Goal: Learn about a topic

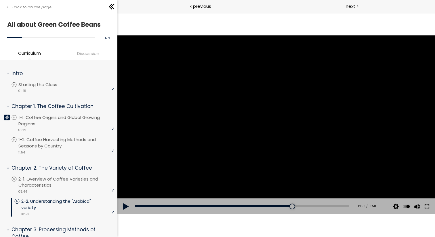
scroll to position [59, 0]
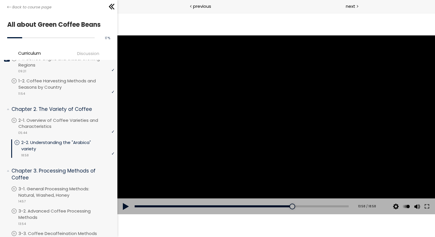
click at [204, 125] on div at bounding box center [276, 124] width 318 height 179
click at [274, 126] on div at bounding box center [276, 124] width 23 height 23
click at [301, 139] on div at bounding box center [276, 124] width 318 height 179
click at [305, 113] on div at bounding box center [276, 124] width 318 height 179
click at [192, 173] on div at bounding box center [276, 124] width 318 height 179
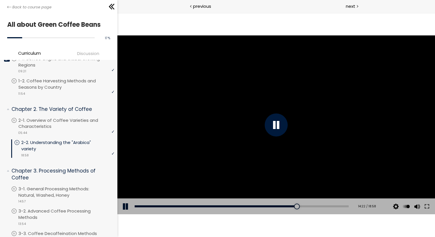
click at [194, 144] on div at bounding box center [276, 124] width 318 height 179
click at [318, 154] on div at bounding box center [276, 124] width 318 height 179
click at [349, 116] on div at bounding box center [276, 124] width 318 height 179
click at [189, 77] on div at bounding box center [276, 124] width 318 height 179
click at [188, 77] on div at bounding box center [276, 124] width 318 height 179
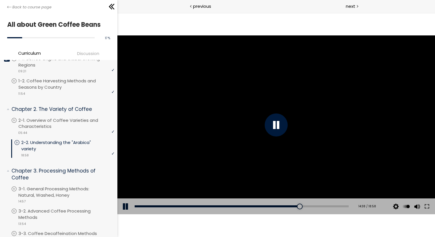
click at [256, 118] on div at bounding box center [276, 124] width 318 height 179
click at [244, 151] on div at bounding box center [276, 124] width 318 height 179
click at [248, 124] on div at bounding box center [276, 124] width 318 height 179
